Goal: Task Accomplishment & Management: Manage account settings

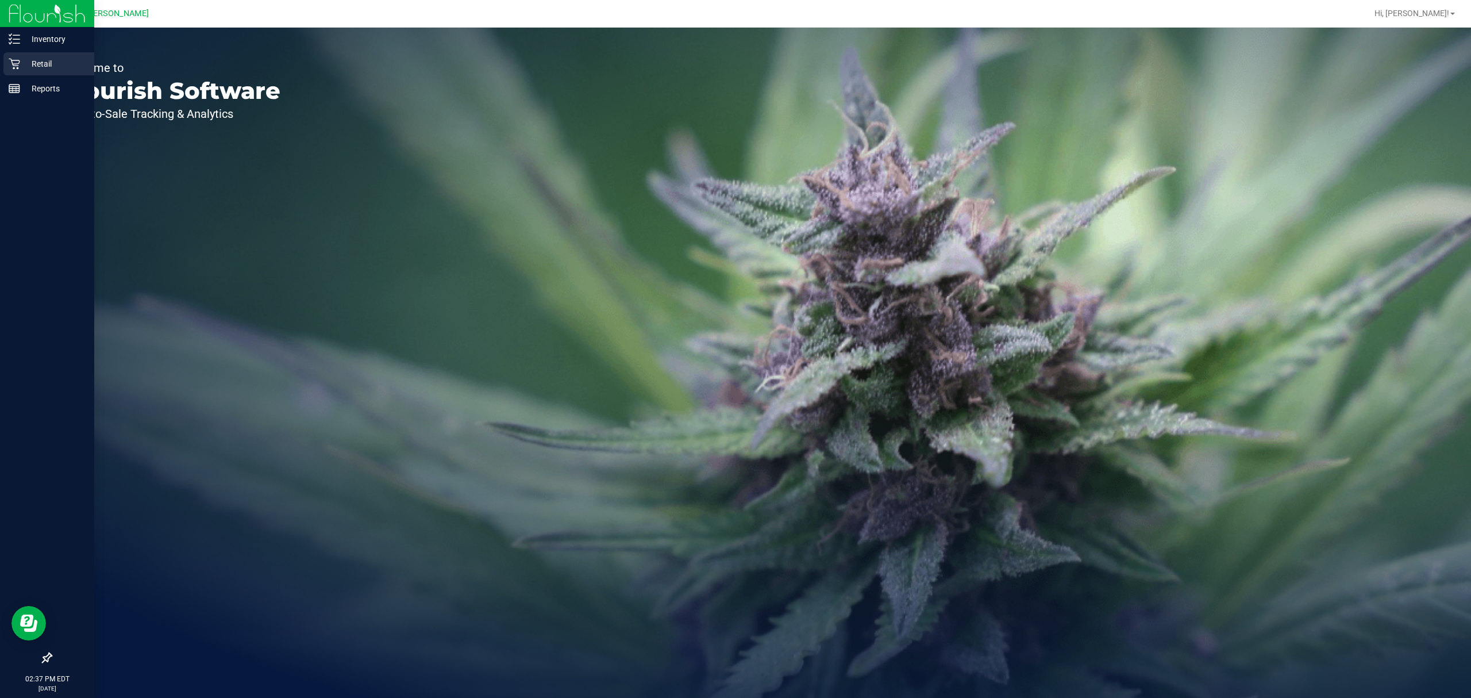
click at [21, 67] on p "Retail" at bounding box center [54, 64] width 69 height 14
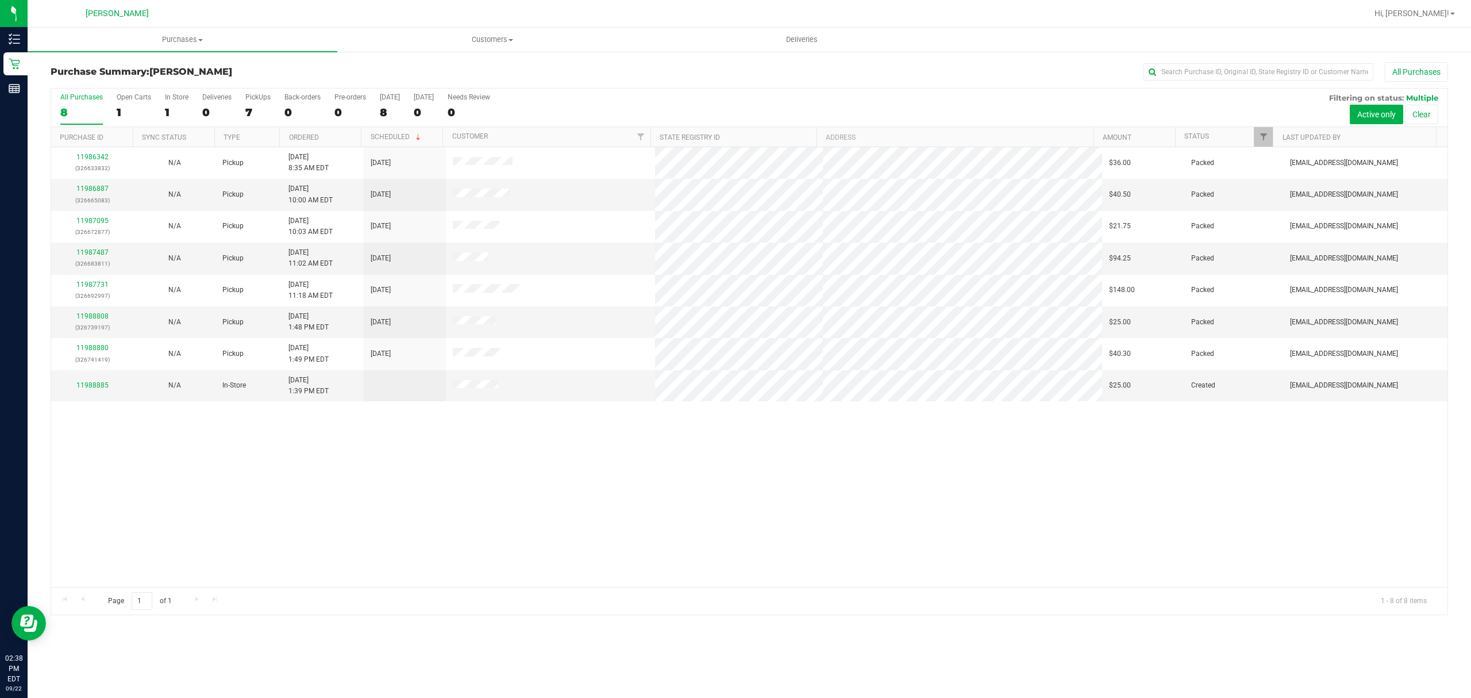
click at [608, 562] on div "11986342 (326633832) N/A Pickup 9/22/2025 8:35 AM EDT 9/22/2025 $36.00 Packed s…" at bounding box center [749, 367] width 1397 height 440
click at [101, 383] on link "11989387" at bounding box center [92, 380] width 32 height 8
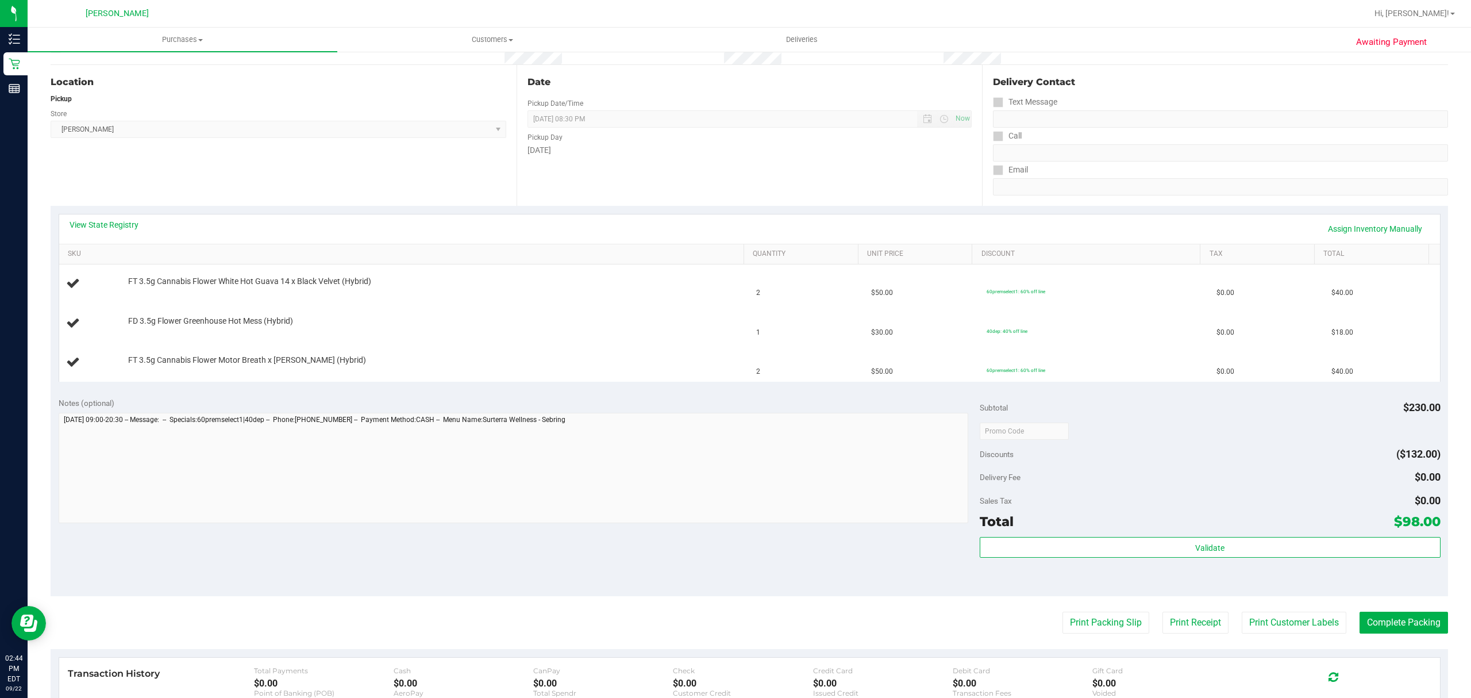
scroll to position [153, 0]
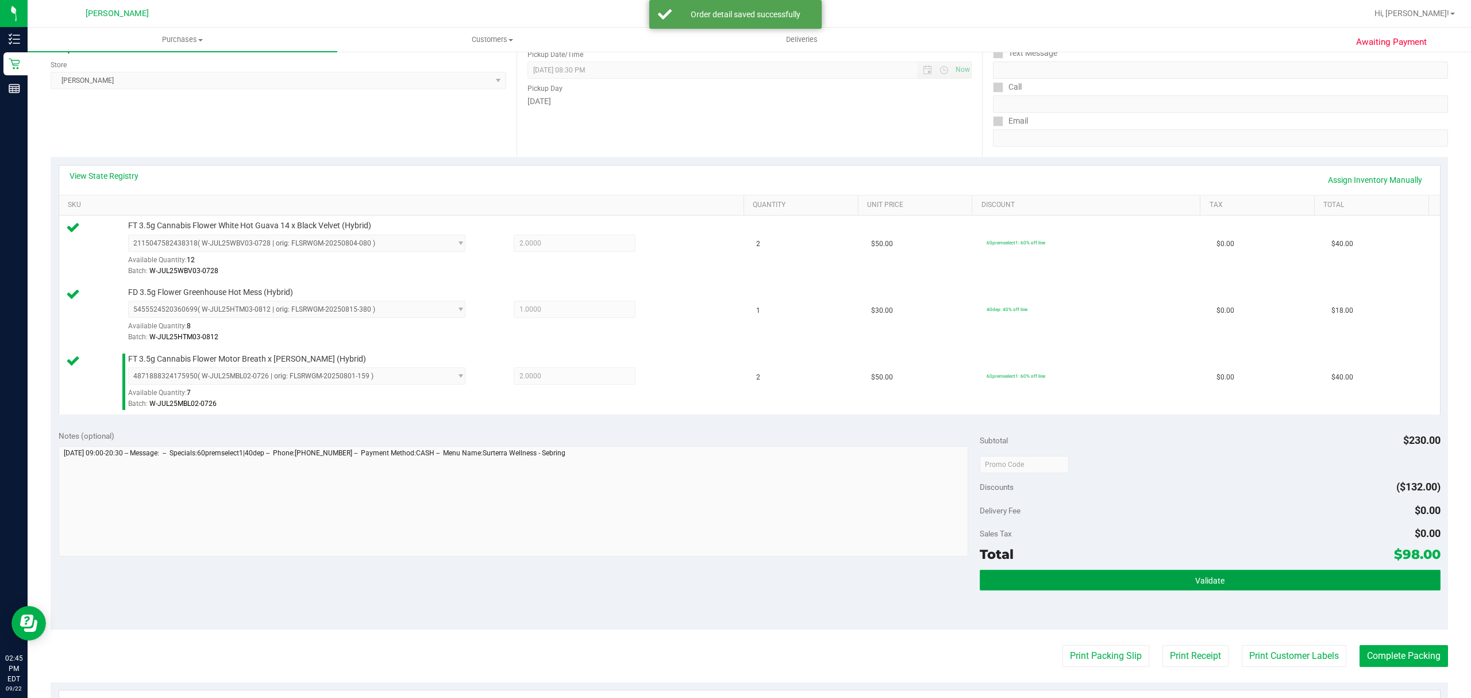
click at [1169, 580] on button "Validate" at bounding box center [1210, 580] width 461 height 21
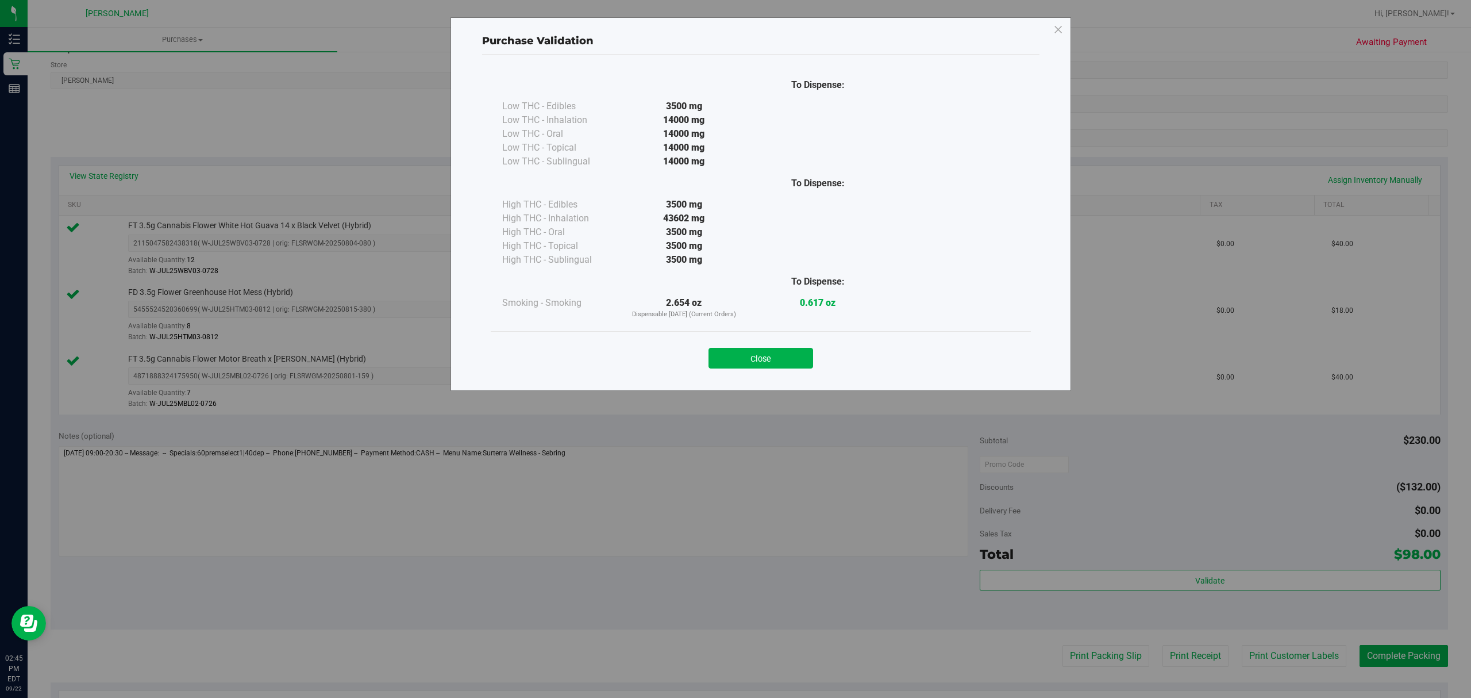
click at [760, 371] on div "Close" at bounding box center [761, 354] width 540 height 47
click at [779, 360] on button "Close" at bounding box center [761, 358] width 105 height 21
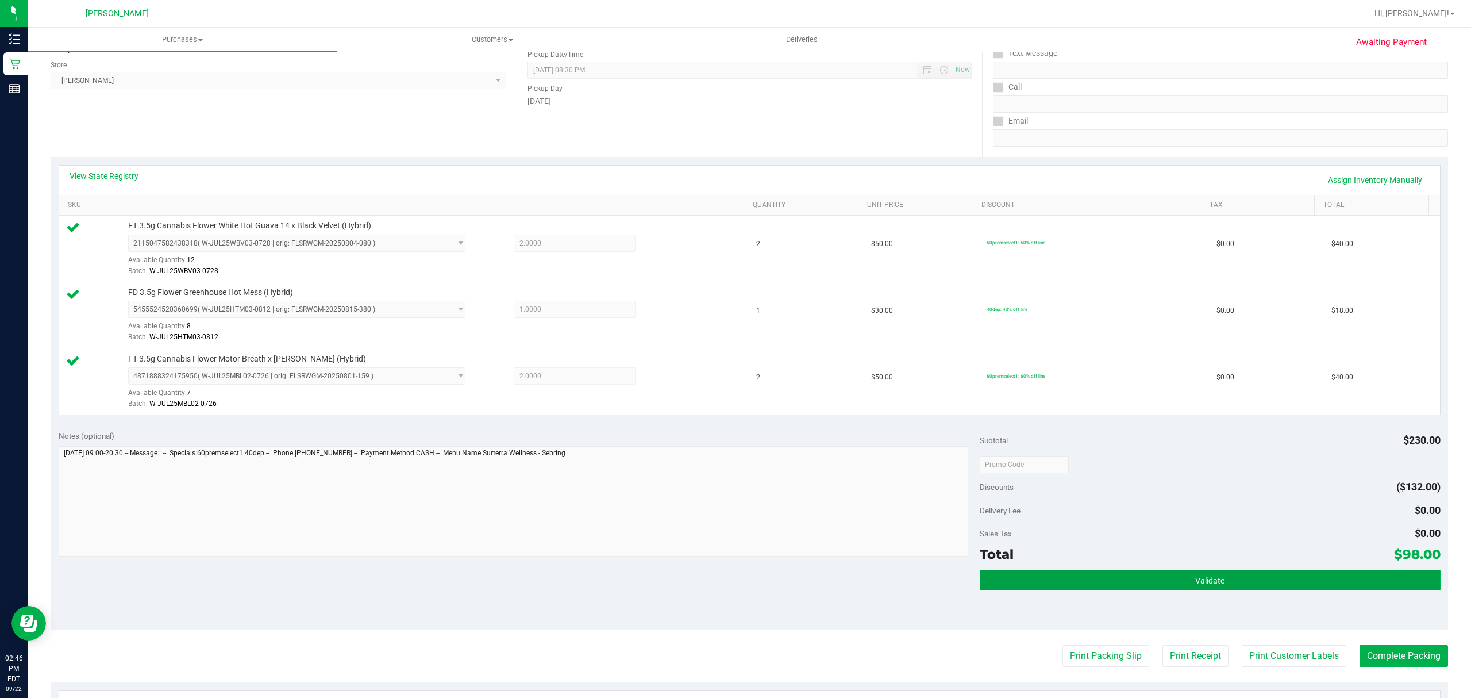
click at [1138, 578] on button "Validate" at bounding box center [1210, 580] width 461 height 21
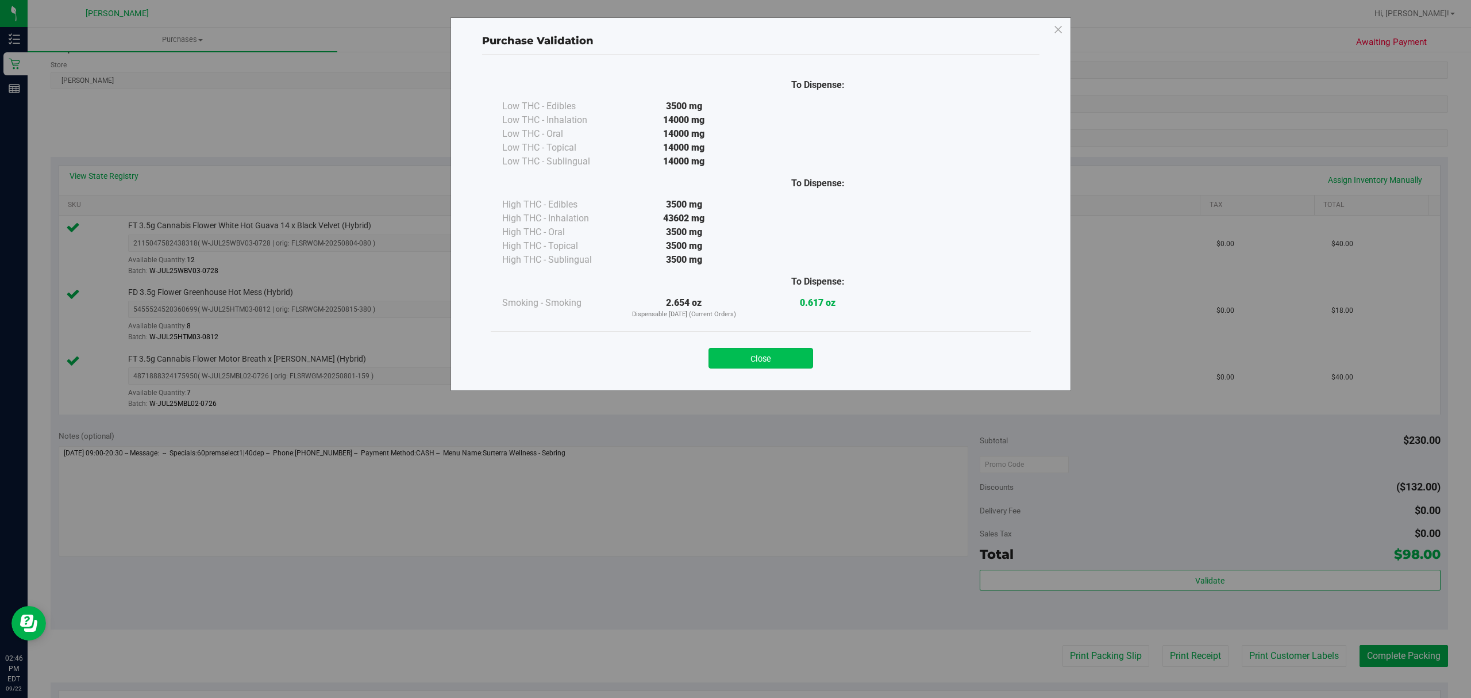
click at [768, 348] on button "Close" at bounding box center [761, 358] width 105 height 21
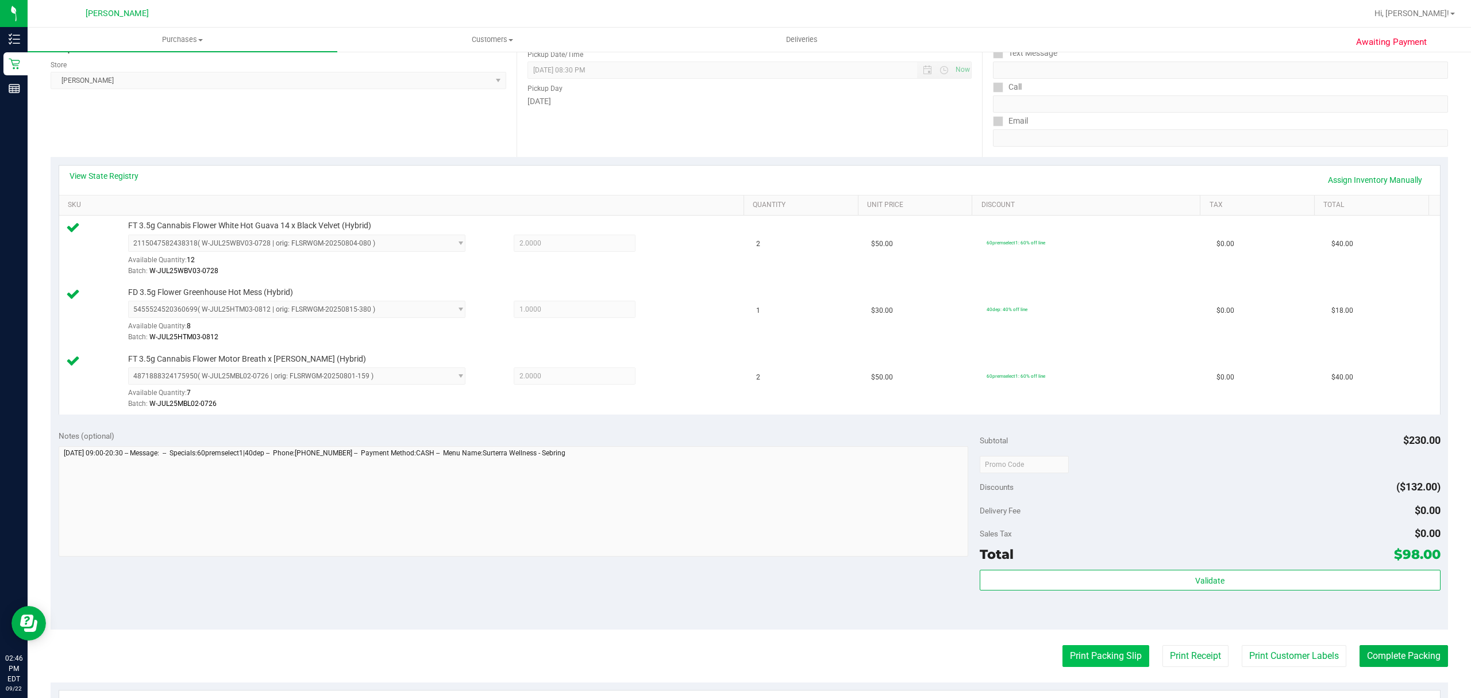
click at [1076, 660] on button "Print Packing Slip" at bounding box center [1106, 656] width 87 height 22
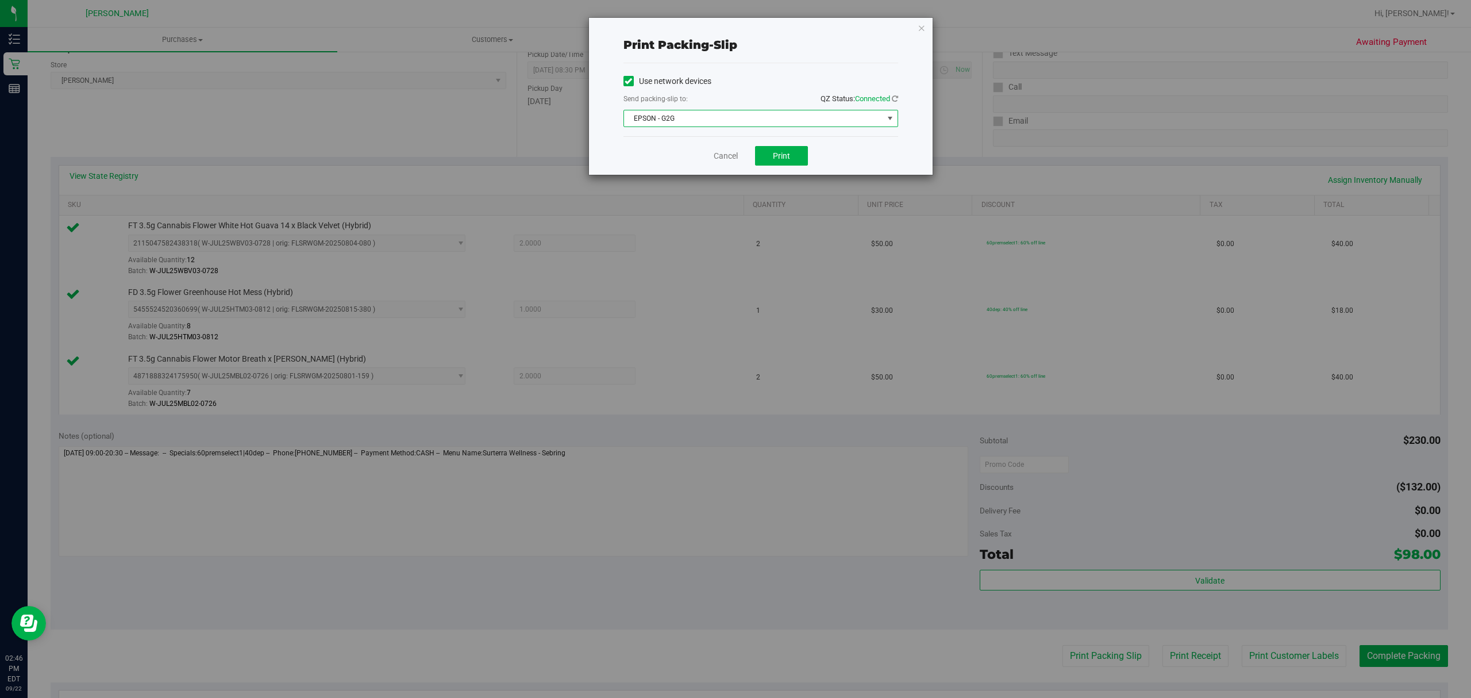
click at [771, 116] on span "EPSON - G2G" at bounding box center [753, 118] width 259 height 16
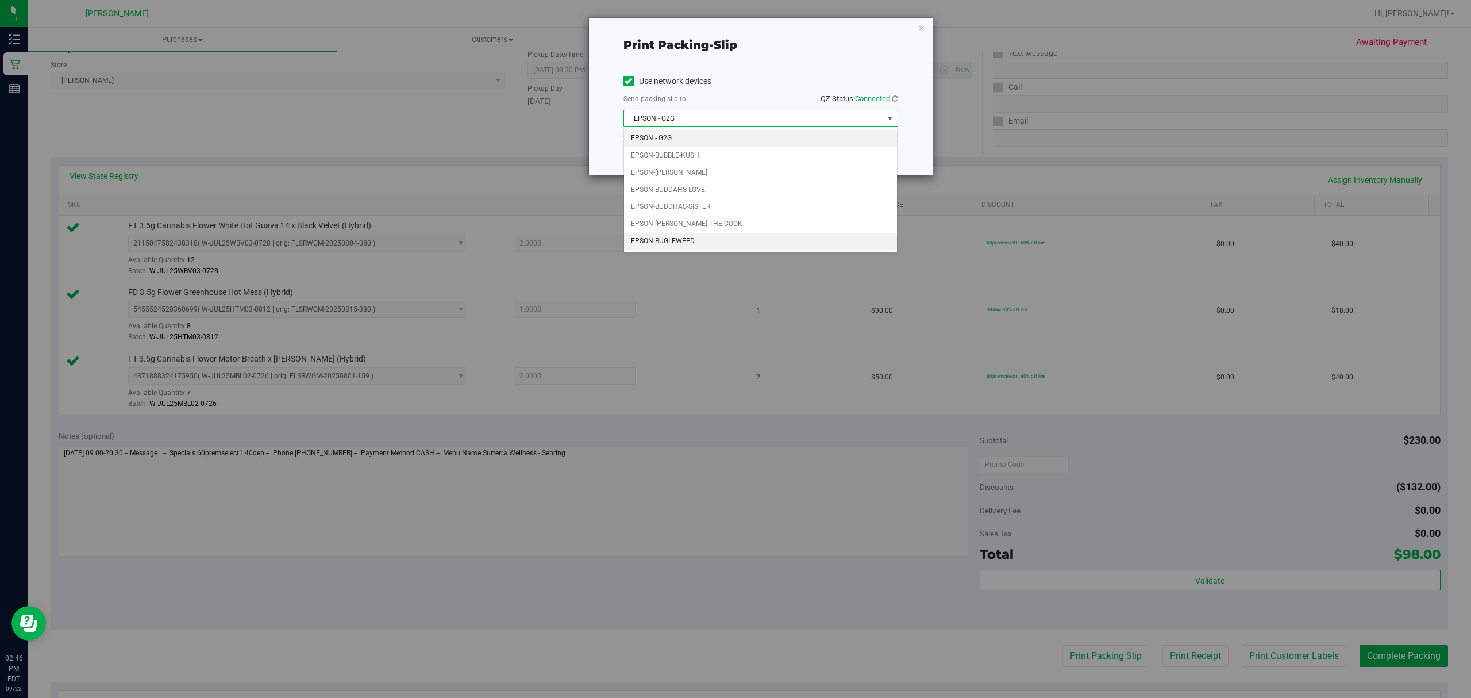
click at [690, 240] on li "EPSON-BUGLEWEED" at bounding box center [760, 241] width 273 height 17
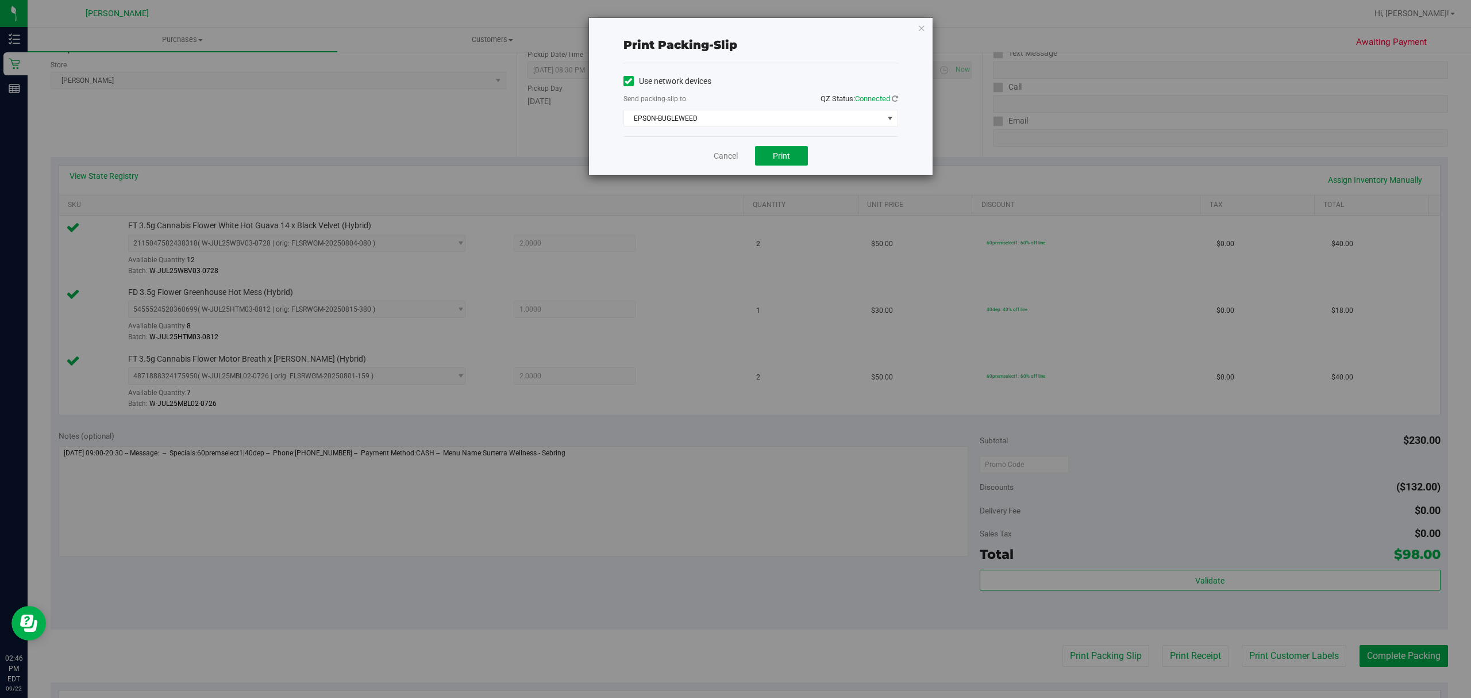
drag, startPoint x: 780, startPoint y: 145, endPoint x: 775, endPoint y: 144, distance: 5.9
click at [780, 144] on div "Cancel Print" at bounding box center [761, 155] width 275 height 39
click at [770, 155] on button "Print" at bounding box center [781, 156] width 53 height 20
click at [728, 161] on link "Cancel" at bounding box center [726, 156] width 24 height 12
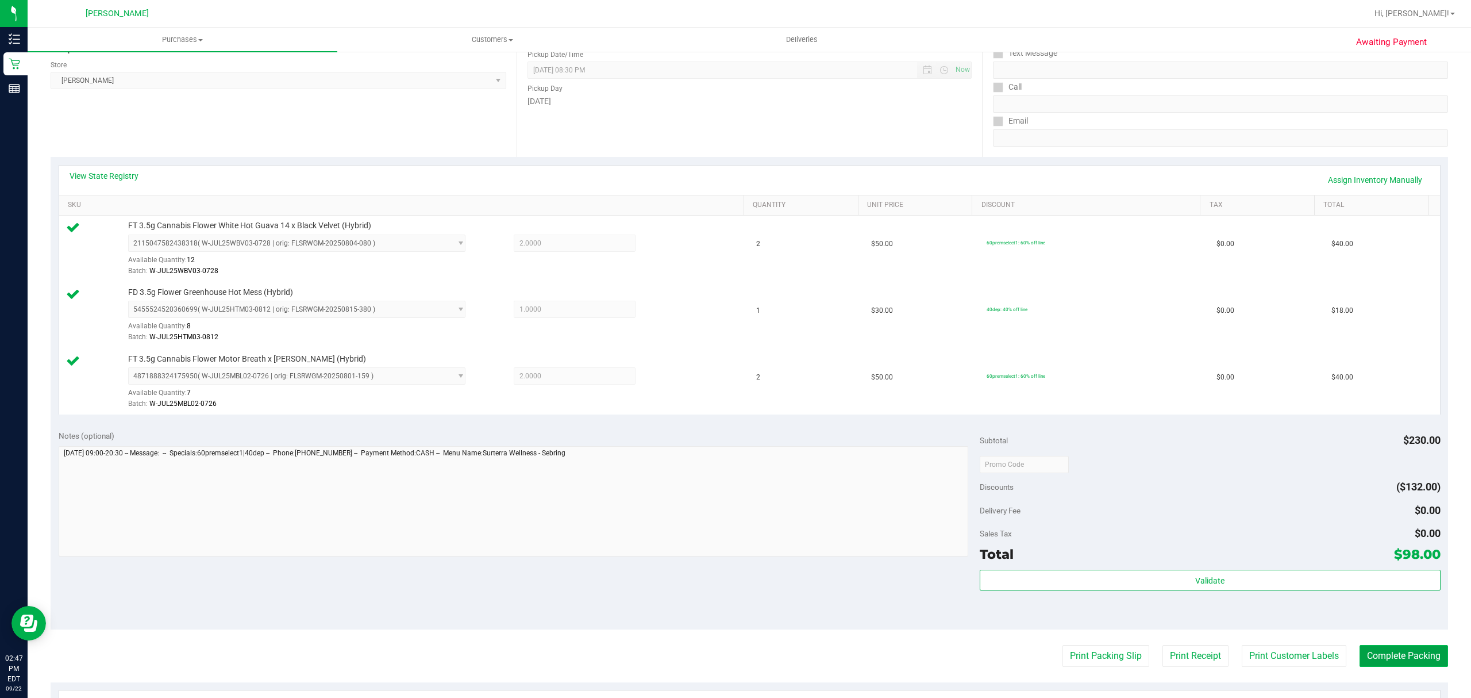
click at [1387, 647] on button "Complete Packing" at bounding box center [1404, 656] width 89 height 22
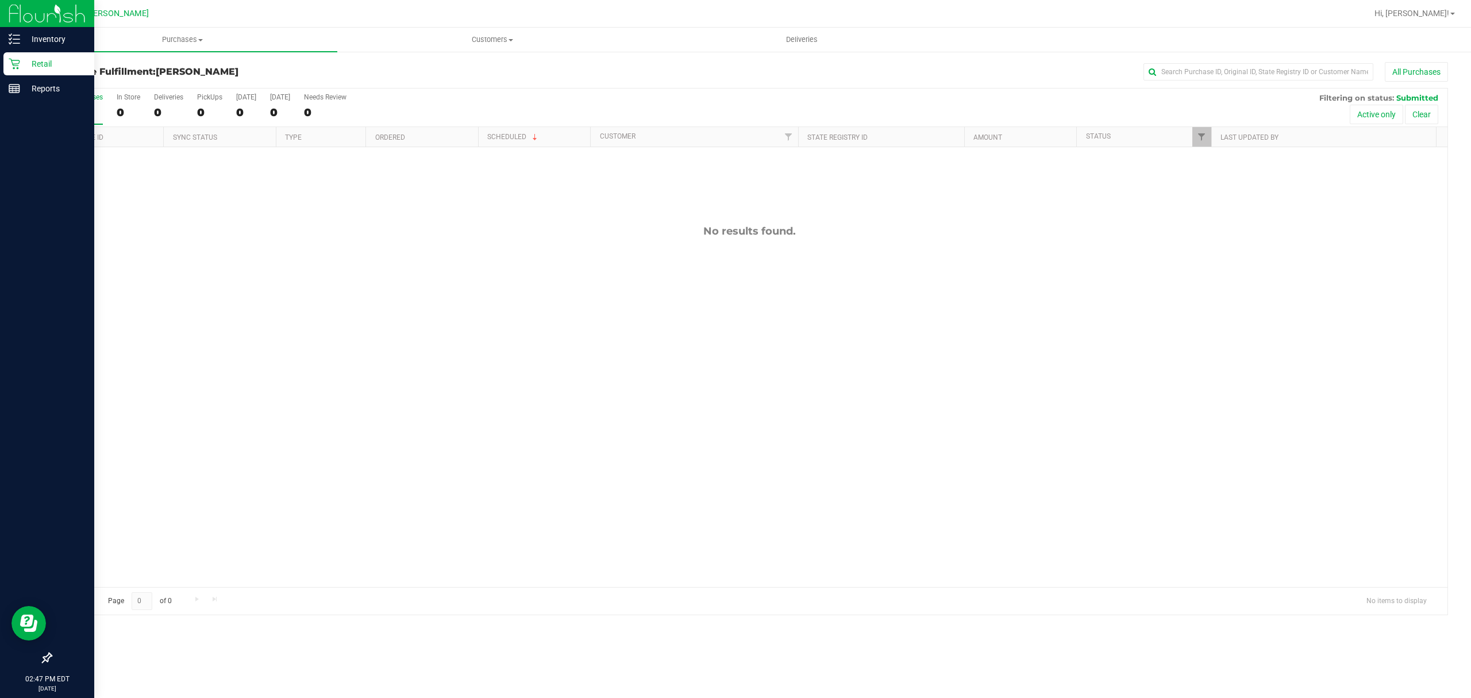
click at [39, 57] on p "Retail" at bounding box center [54, 64] width 69 height 14
